Goal: Check status: Check status

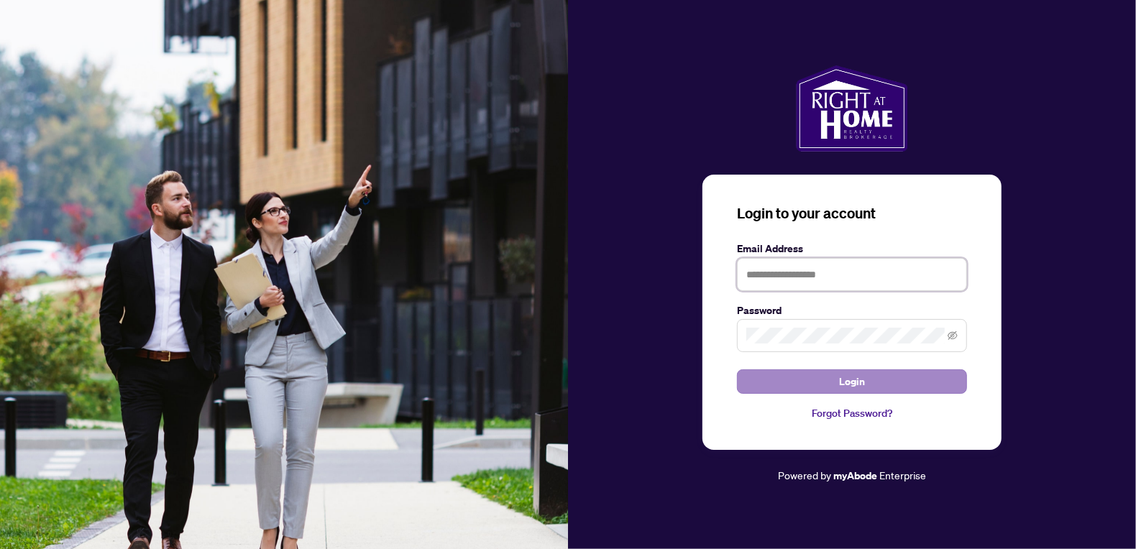
type input "**********"
click at [832, 381] on button "Login" at bounding box center [852, 382] width 230 height 24
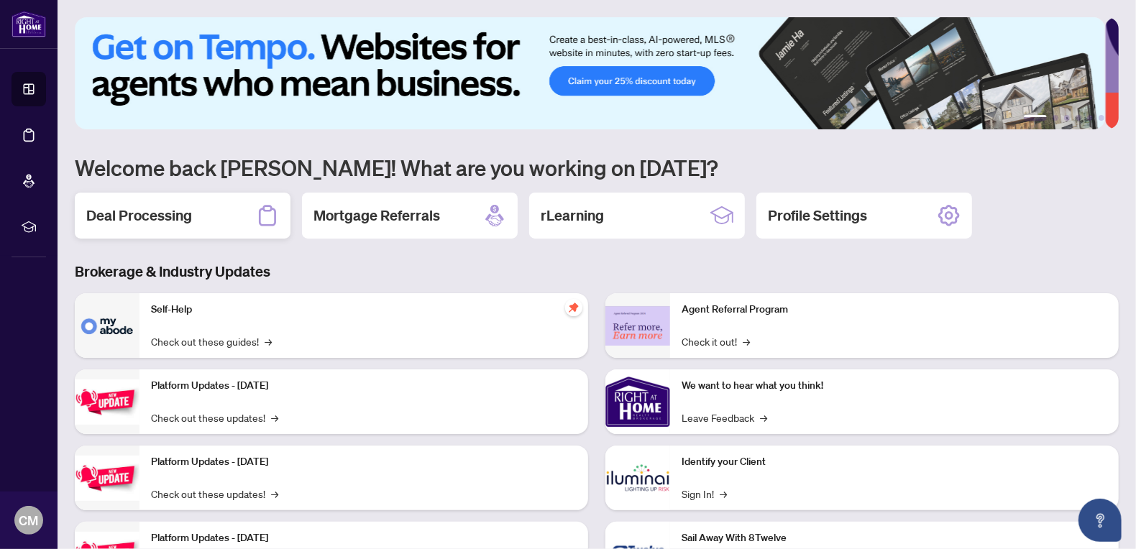
click at [148, 216] on h2 "Deal Processing" at bounding box center [139, 216] width 106 height 20
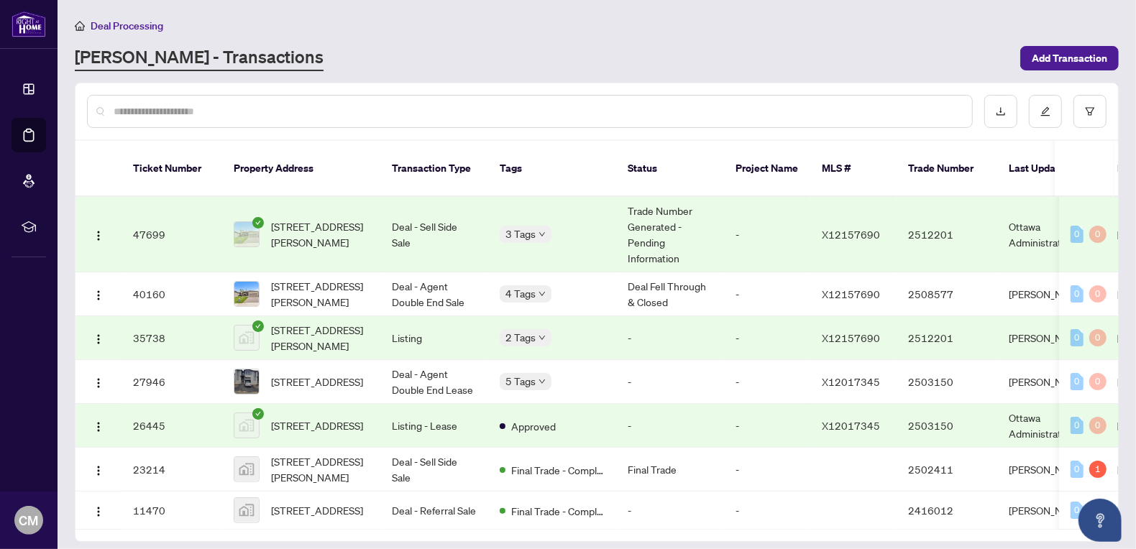
click at [658, 197] on td "Trade Number Generated - Pending Information" at bounding box center [670, 234] width 108 height 75
